Goal: Check status: Check status

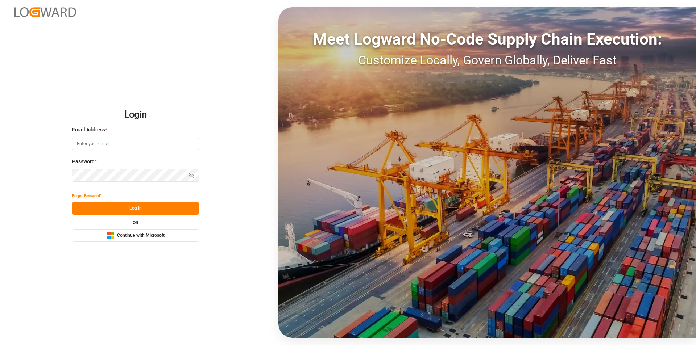
type input "[EMAIL_ADDRESS][PERSON_NAME][DOMAIN_NAME]"
click at [125, 211] on button "Log In" at bounding box center [135, 208] width 127 height 13
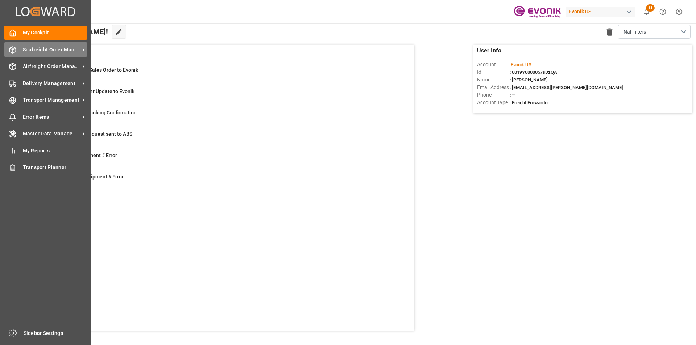
click at [20, 50] on div "Seafreight Order Management Seafreight Order Management" at bounding box center [45, 49] width 83 height 14
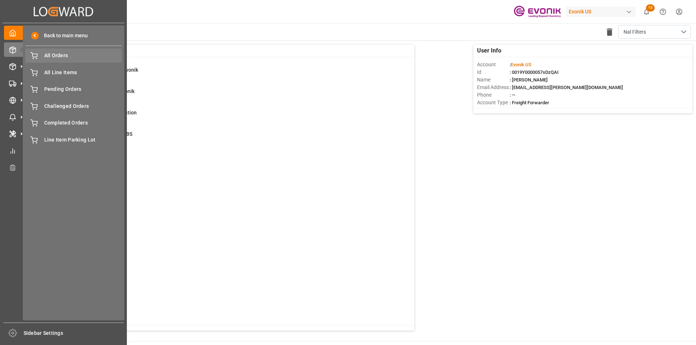
click at [61, 55] on span "All Orders" at bounding box center [83, 56] width 78 height 8
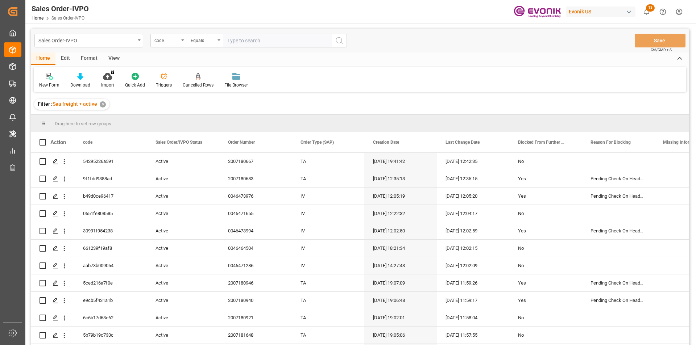
click at [179, 44] on div "code" at bounding box center [168, 41] width 36 height 14
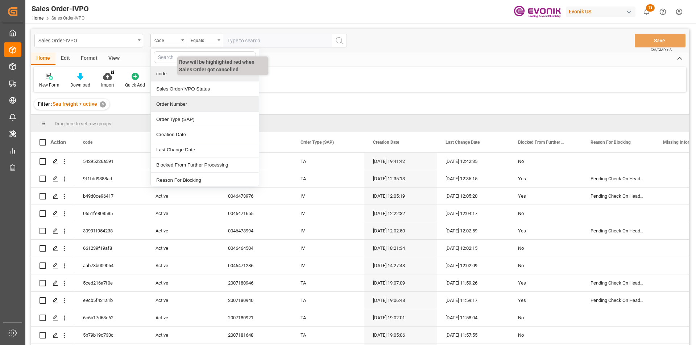
drag, startPoint x: 181, startPoint y: 104, endPoint x: 217, endPoint y: 74, distance: 46.1
click at [183, 101] on div "Order Number" at bounding box center [205, 104] width 108 height 15
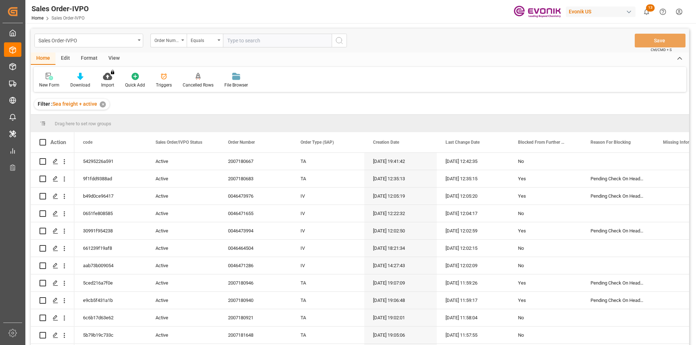
click at [266, 46] on input "text" at bounding box center [277, 41] width 109 height 14
paste input "0046470231"
type input "0046470231"
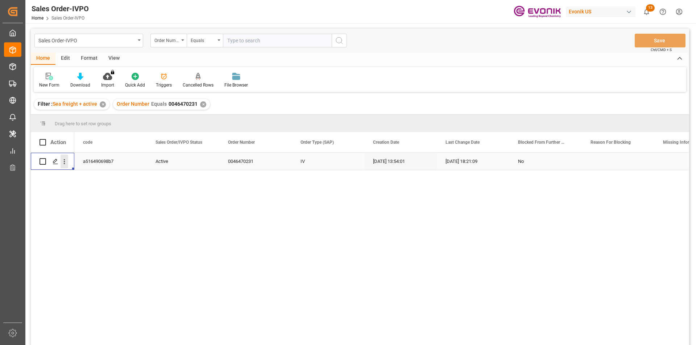
click at [62, 160] on icon "open menu" at bounding box center [65, 162] width 8 height 8
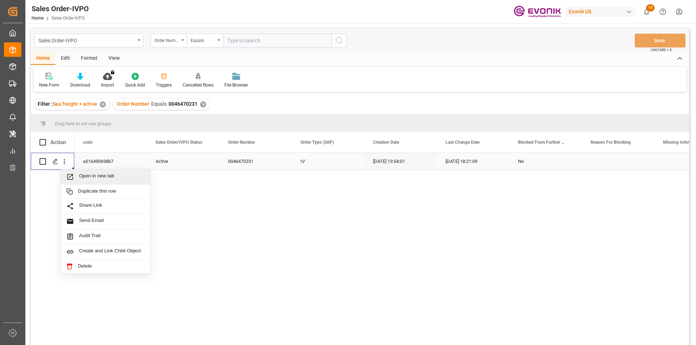
click at [87, 174] on span "Open in new tab" at bounding box center [112, 177] width 66 height 8
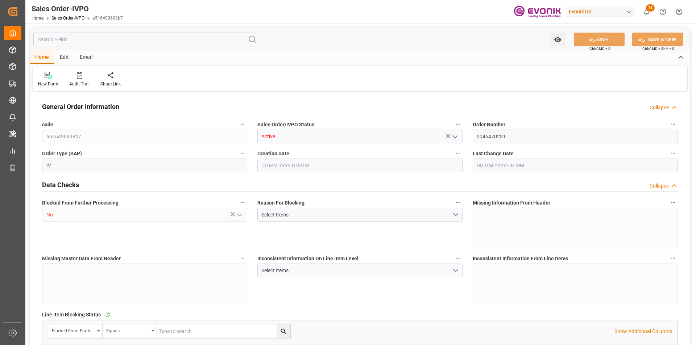
type input "THPAT"
type input "0"
type input "1"
type input "896"
type input "[DATE] 13:54"
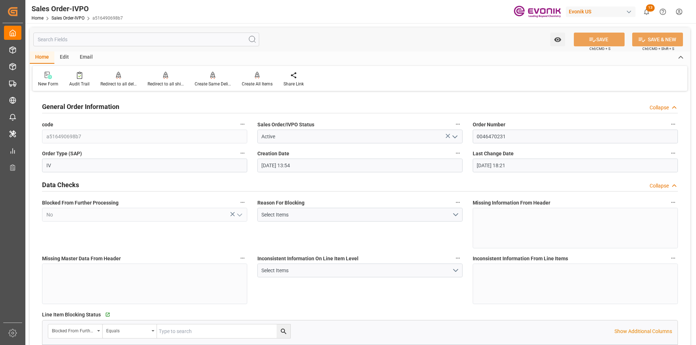
type input "[DATE] 18:21"
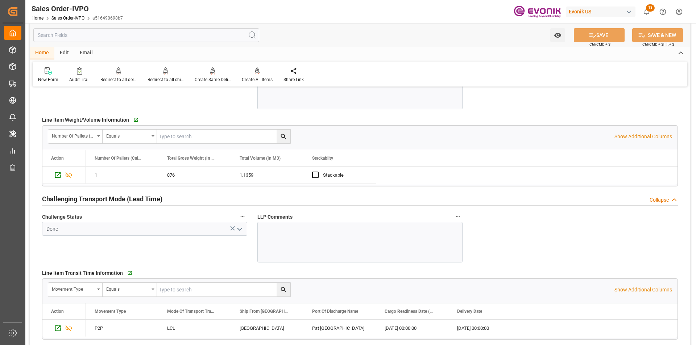
scroll to position [1160, 0]
